Goal: Check status

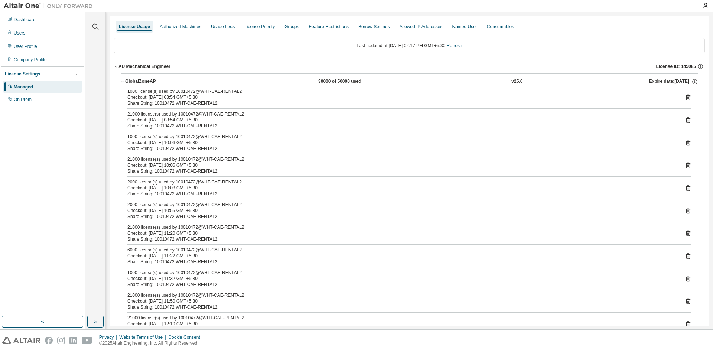
click at [458, 45] on link "Refresh" at bounding box center [455, 45] width 16 height 5
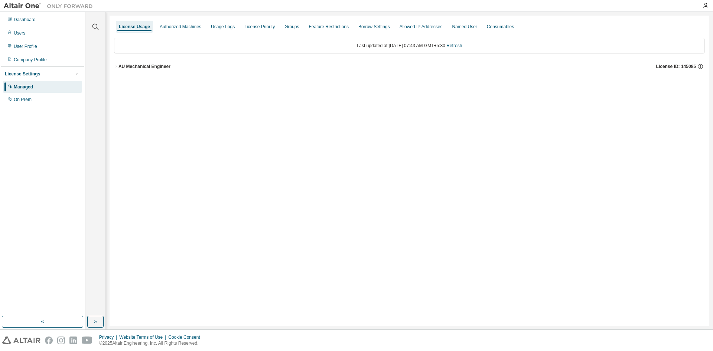
click at [140, 66] on div "AU Mechanical Engineer" at bounding box center [144, 66] width 52 height 6
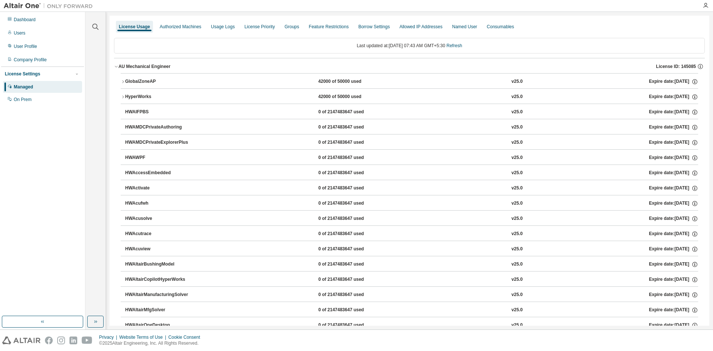
click at [144, 82] on div "GlobalZoneAP" at bounding box center [158, 81] width 67 height 7
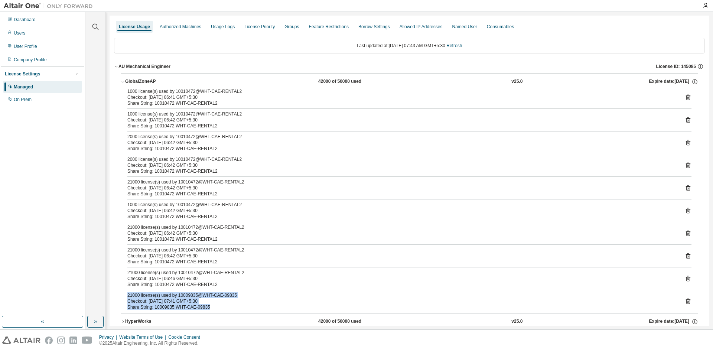
drag, startPoint x: 213, startPoint y: 307, endPoint x: 124, endPoint y: 293, distance: 90.3
click at [124, 293] on div "1000 license(s) used by 10010472@WHT-CAE-RENTAL2 Checkout: [DATE] 06:41 GMT+5:3…" at bounding box center [409, 200] width 577 height 225
click at [212, 307] on div "Share String: 10009835:WHT-CAE-09835" at bounding box center [400, 307] width 546 height 6
drag, startPoint x: 183, startPoint y: 301, endPoint x: 148, endPoint y: 297, distance: 34.8
click at [148, 297] on div "21000 license(s) used by 10009835@WHT-CAE-09835 Checkout: [DATE] 07:41 GMT+5:30" at bounding box center [400, 298] width 546 height 12
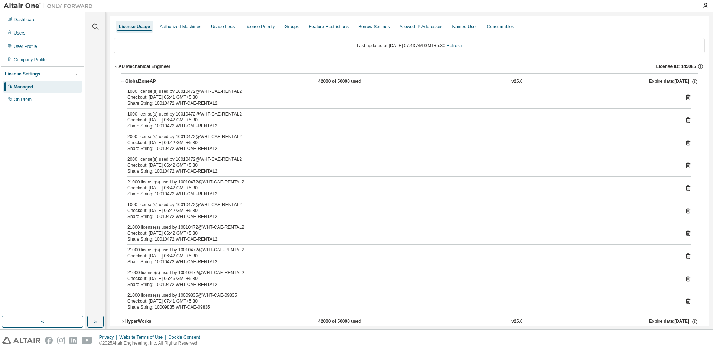
click at [217, 304] on div "Share String: 10009835:WHT-CAE-09835" at bounding box center [400, 307] width 546 height 6
click at [462, 43] on link "Refresh" at bounding box center [454, 45] width 16 height 5
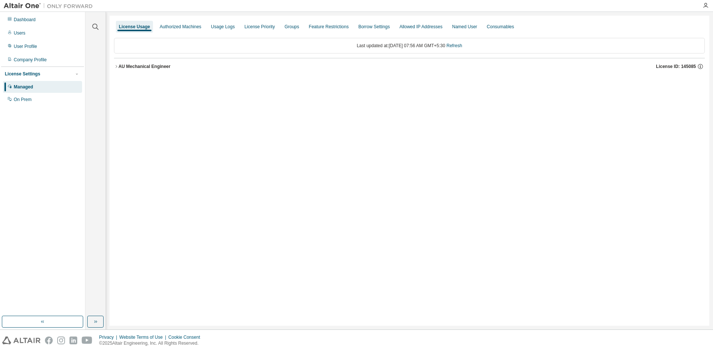
click at [151, 64] on div "AU Mechanical Engineer" at bounding box center [144, 66] width 52 height 6
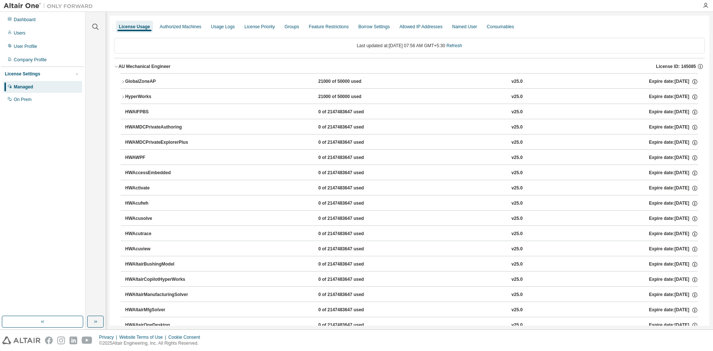
click at [140, 82] on div "GlobalZoneAP" at bounding box center [158, 81] width 67 height 7
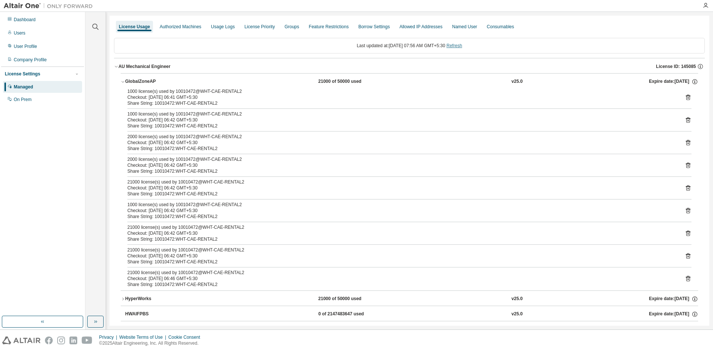
click at [460, 46] on link "Refresh" at bounding box center [454, 45] width 16 height 5
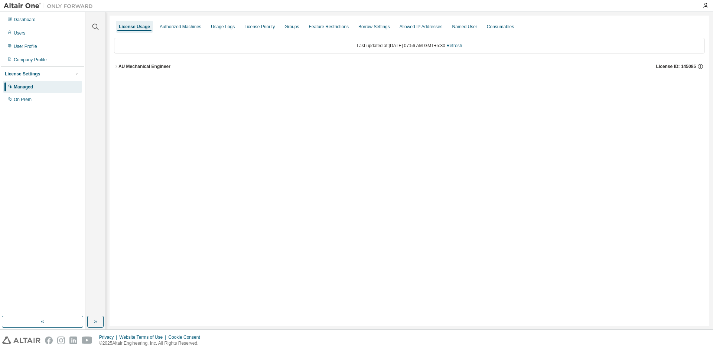
click at [147, 61] on button "AU Mechanical Engineer License ID: 145085" at bounding box center [409, 66] width 591 height 16
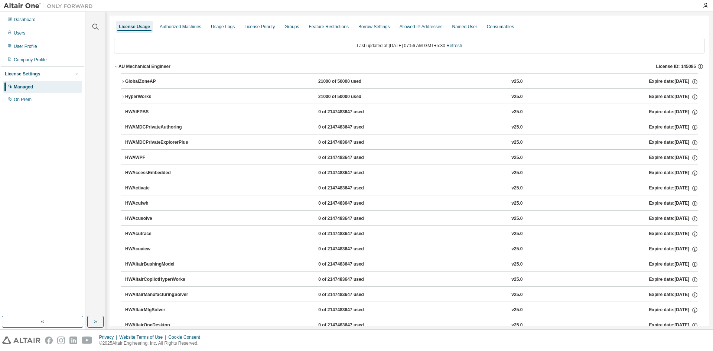
click at [147, 63] on div "AU Mechanical Engineer" at bounding box center [144, 66] width 52 height 6
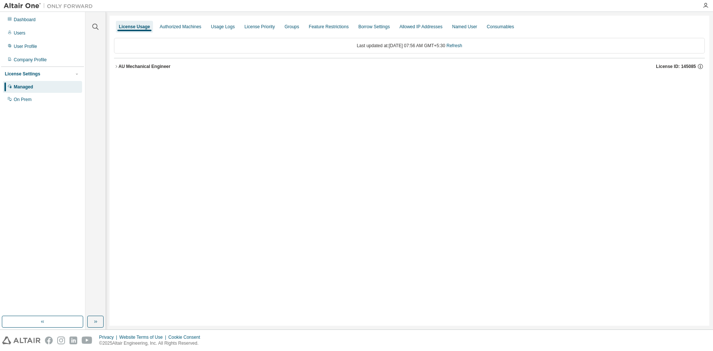
click at [147, 64] on div "AU Mechanical Engineer" at bounding box center [144, 66] width 52 height 6
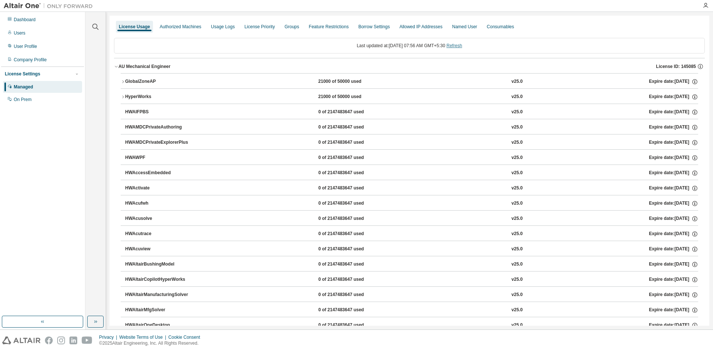
click at [462, 46] on link "Refresh" at bounding box center [454, 45] width 16 height 5
